Goal: Find specific page/section: Find specific page/section

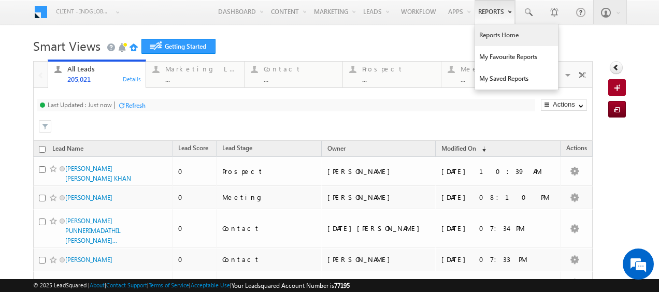
click at [478, 34] on link "Reports Home" at bounding box center [516, 35] width 83 height 22
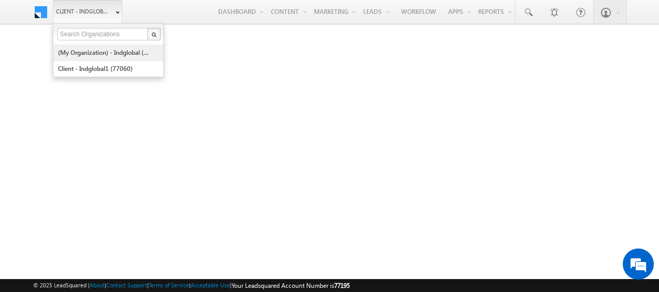
click at [98, 50] on link "(My Organization) - indglobal (48060)" at bounding box center [105, 53] width 95 height 16
